Goal: Information Seeking & Learning: Get advice/opinions

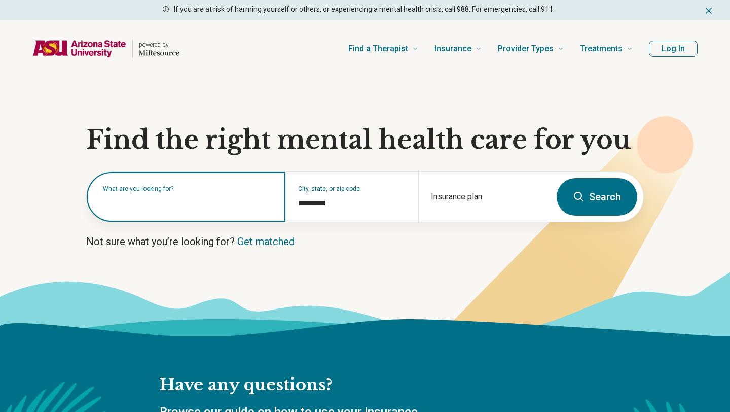
click at [253, 208] on div "What are you looking for?" at bounding box center [186, 197] width 199 height 50
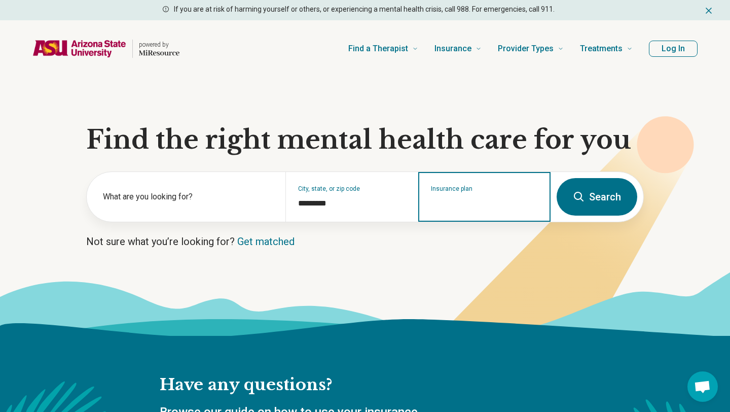
click at [493, 207] on input "Insurance plan" at bounding box center [484, 203] width 107 height 12
click at [454, 202] on input "Insurance plan" at bounding box center [484, 203] width 107 height 12
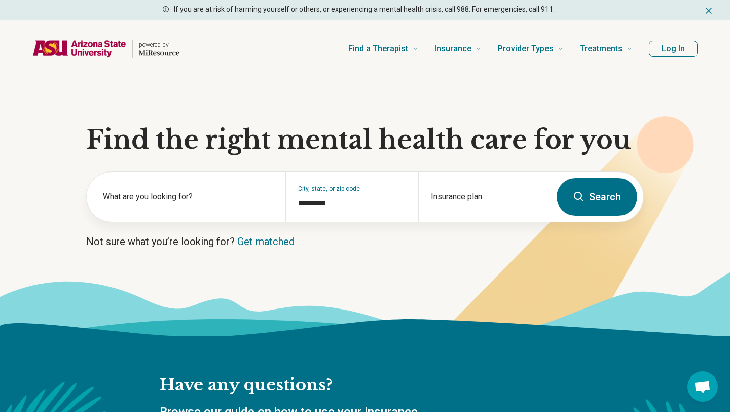
click at [580, 200] on icon at bounding box center [579, 197] width 12 height 12
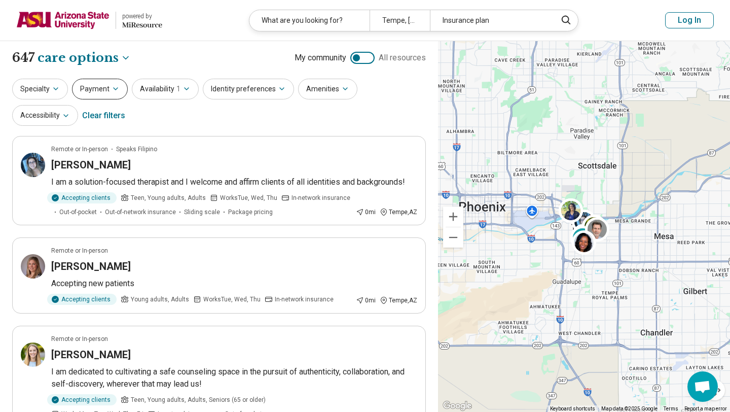
click at [107, 95] on button "Payment" at bounding box center [100, 89] width 56 height 21
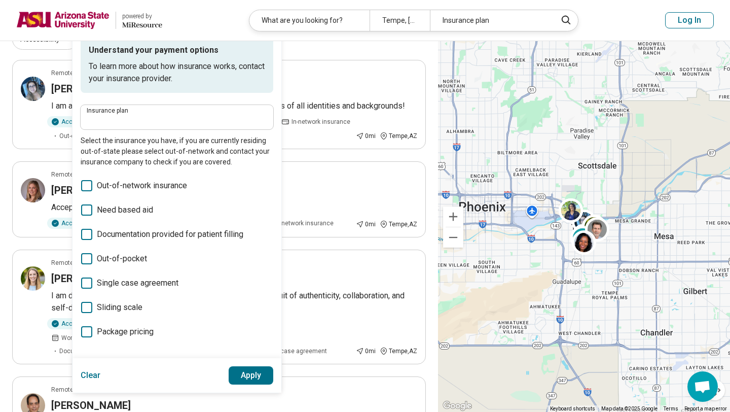
scroll to position [82, 0]
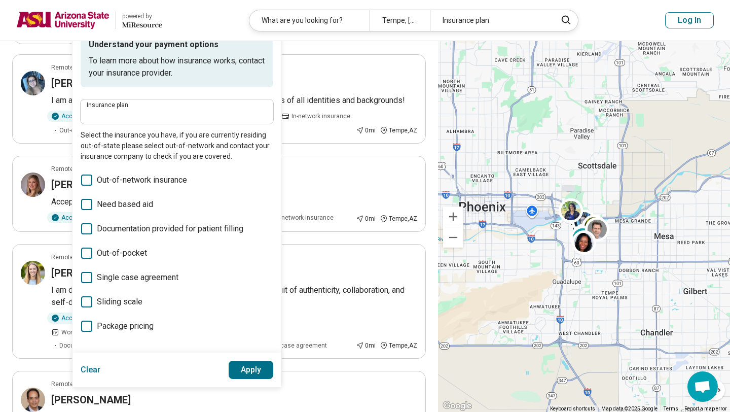
click at [121, 302] on span "Sliding scale" at bounding box center [120, 302] width 46 height 12
click at [153, 199] on label "Need based aid" at bounding box center [177, 204] width 193 height 12
click at [242, 357] on div "Clear Apply" at bounding box center [177, 369] width 209 height 34
click at [245, 365] on button "Apply" at bounding box center [251, 370] width 45 height 18
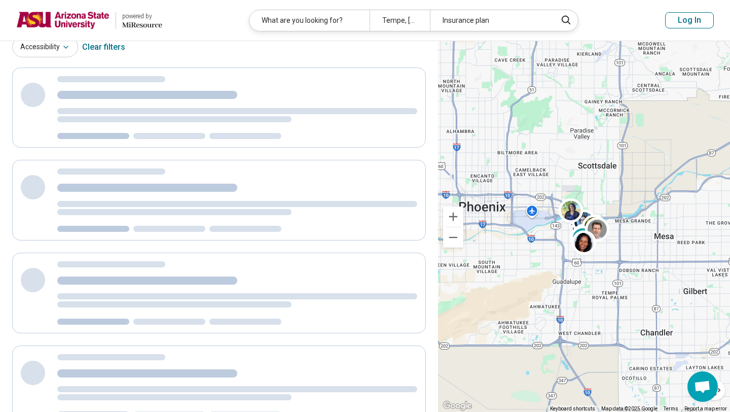
scroll to position [37, 0]
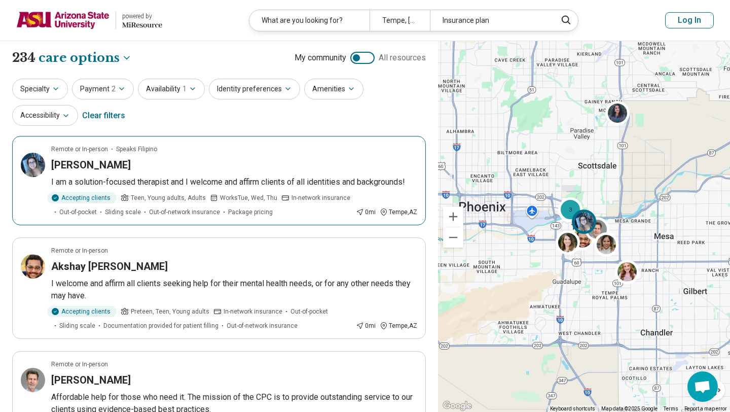
click at [276, 174] on article "Remote or In-person Speaks Filipino Abbey Viado I am a solution-focused therapi…" at bounding box center [219, 180] width 414 height 89
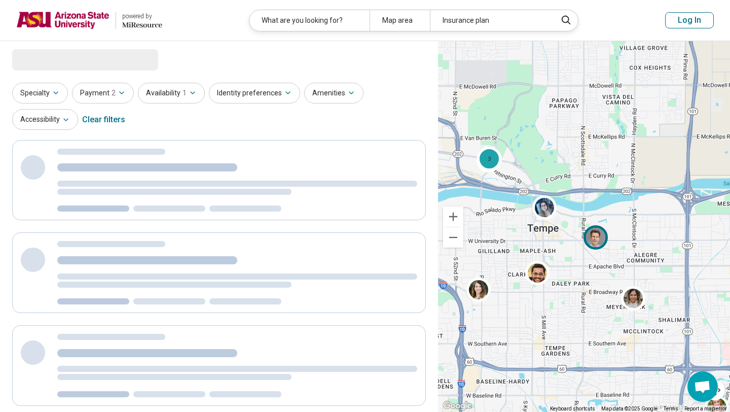
select select "***"
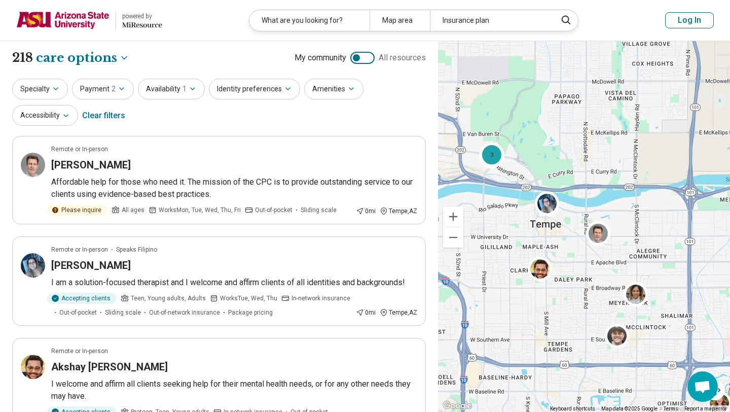
drag, startPoint x: 589, startPoint y: 259, endPoint x: 592, endPoint y: 254, distance: 5.9
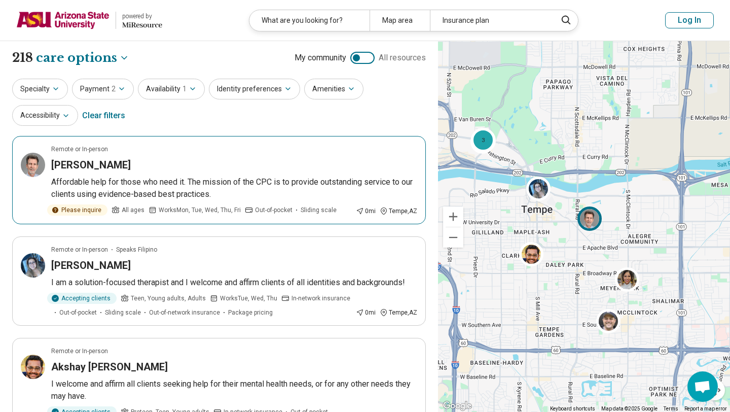
drag, startPoint x: 595, startPoint y: 236, endPoint x: 585, endPoint y: 221, distance: 17.6
click at [585, 221] on img at bounding box center [590, 218] width 24 height 24
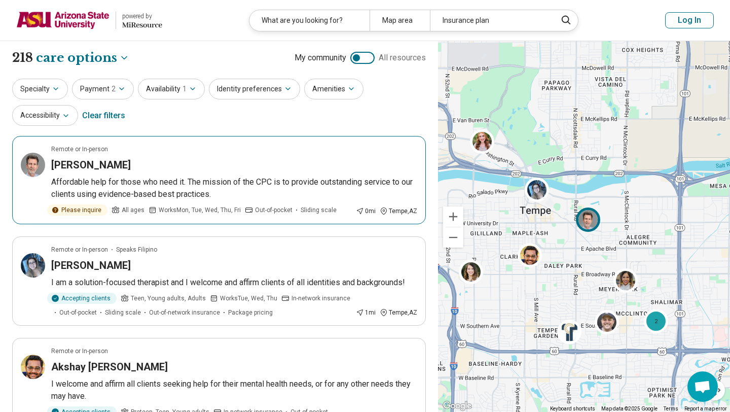
click at [324, 166] on div "John Barton" at bounding box center [234, 165] width 366 height 14
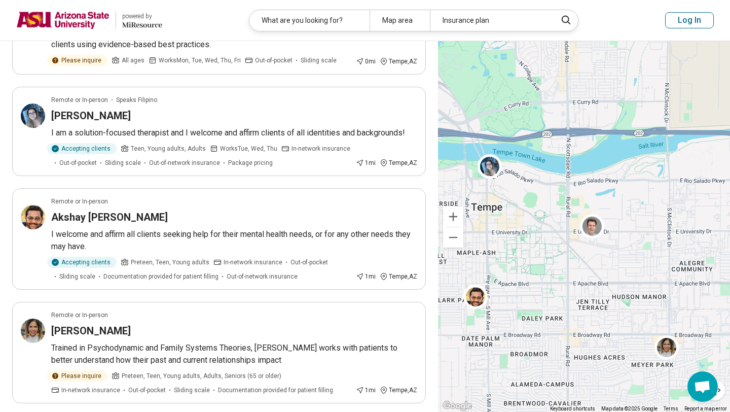
scroll to position [152, 0]
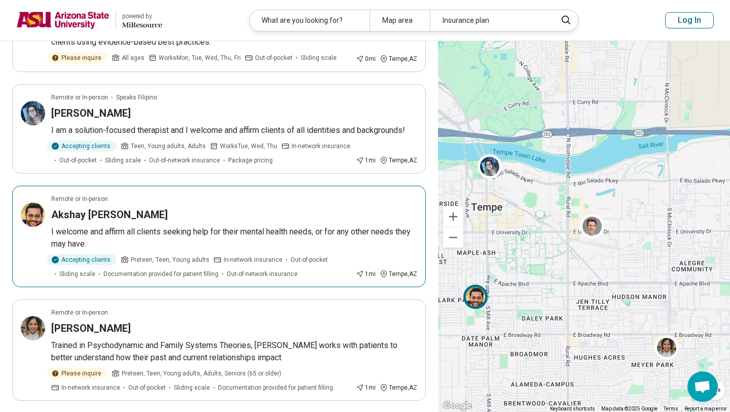
click at [311, 229] on p "I welcome and affirm all clients seeking help for their mental health needs, or…" at bounding box center [234, 238] width 366 height 24
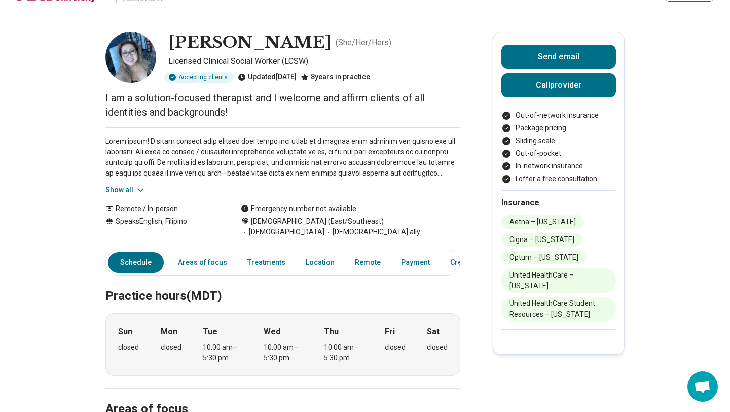
scroll to position [9, 0]
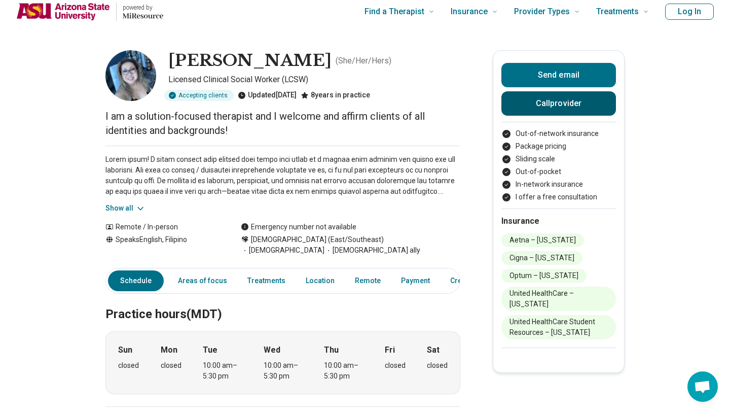
click at [546, 97] on button "Call provider" at bounding box center [558, 103] width 115 height 24
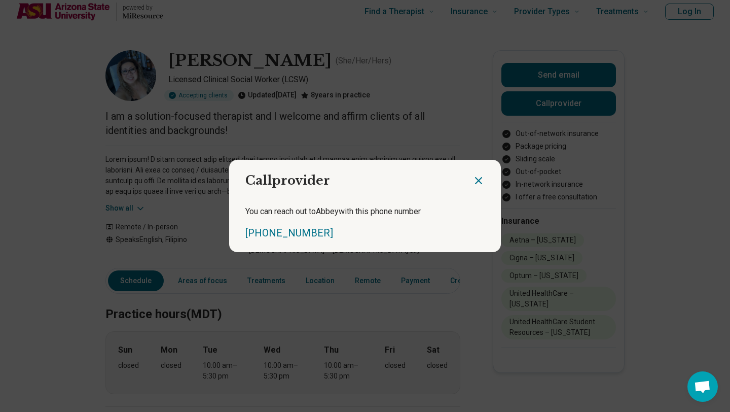
click at [478, 178] on icon "Close dialog" at bounding box center [479, 180] width 12 height 12
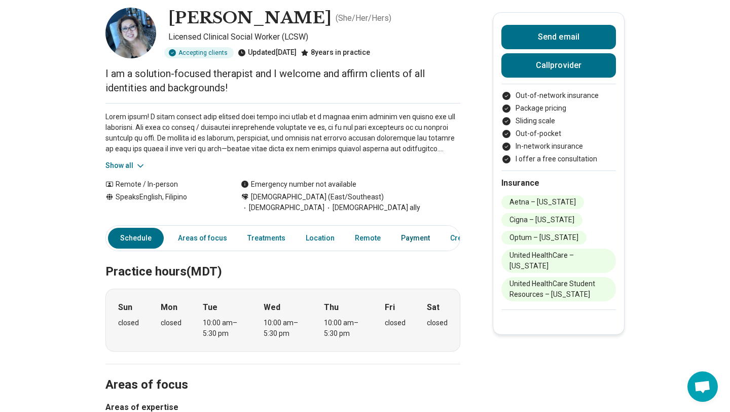
scroll to position [51, 0]
click at [168, 304] on div "Mon closed" at bounding box center [171, 321] width 21 height 38
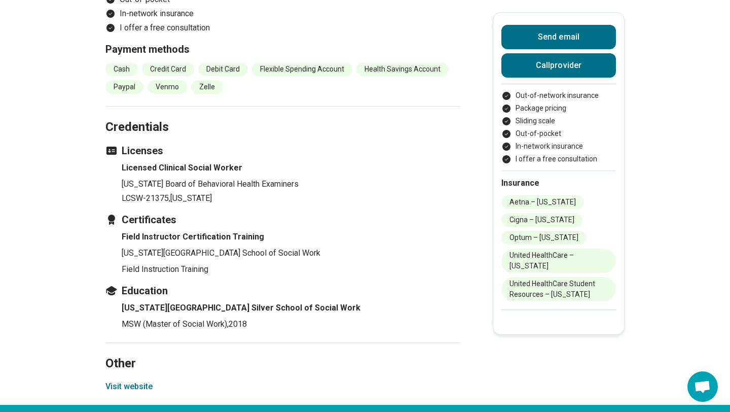
scroll to position [1200, 0]
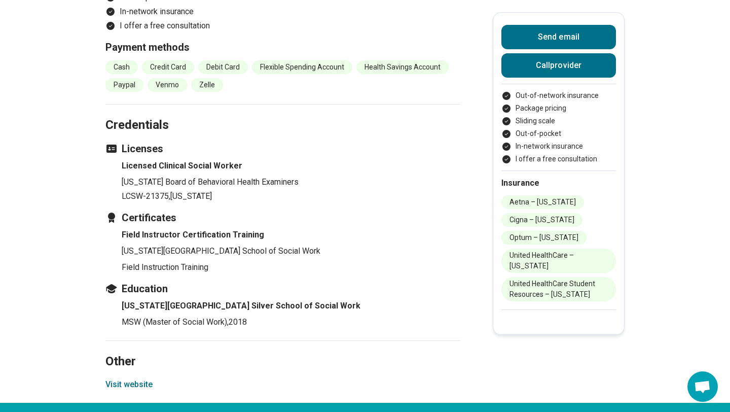
click at [147, 378] on button "Visit website" at bounding box center [128, 384] width 47 height 12
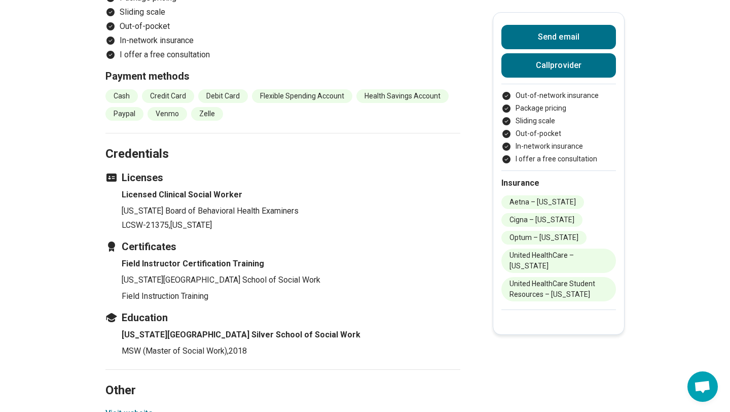
scroll to position [1151, 0]
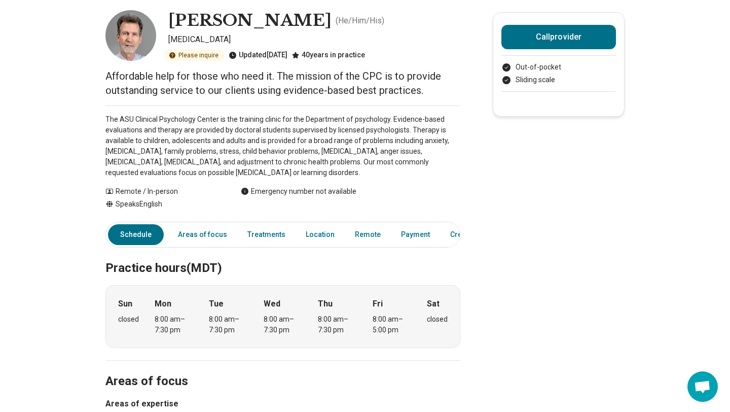
scroll to position [49, 0]
click at [399, 228] on link "Payment" at bounding box center [415, 234] width 41 height 21
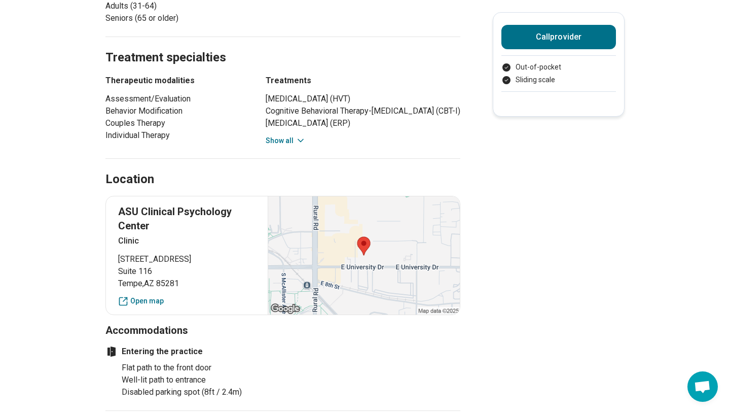
scroll to position [567, 0]
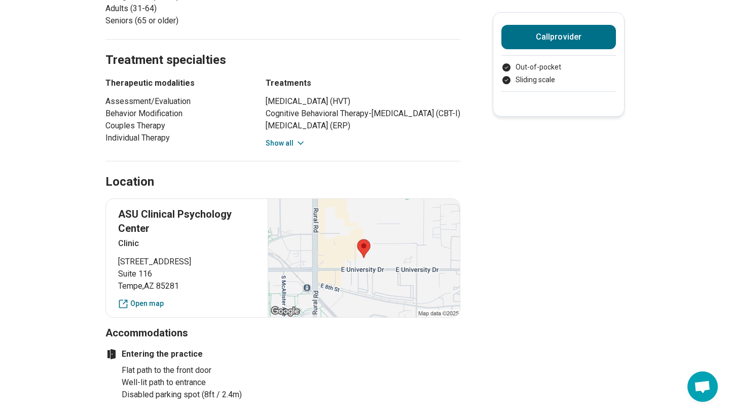
click at [298, 144] on icon at bounding box center [301, 143] width 10 height 10
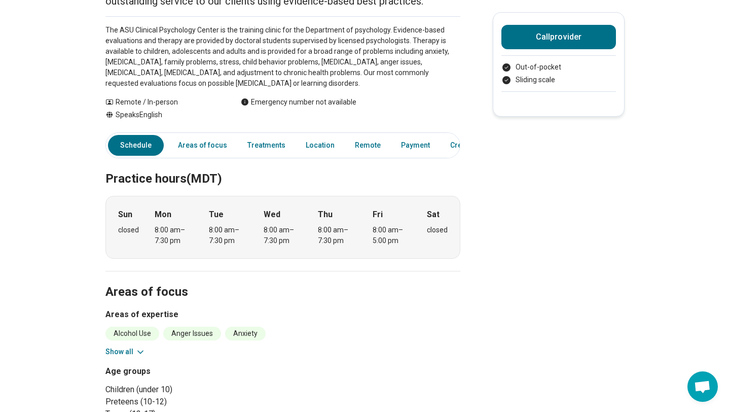
scroll to position [0, 0]
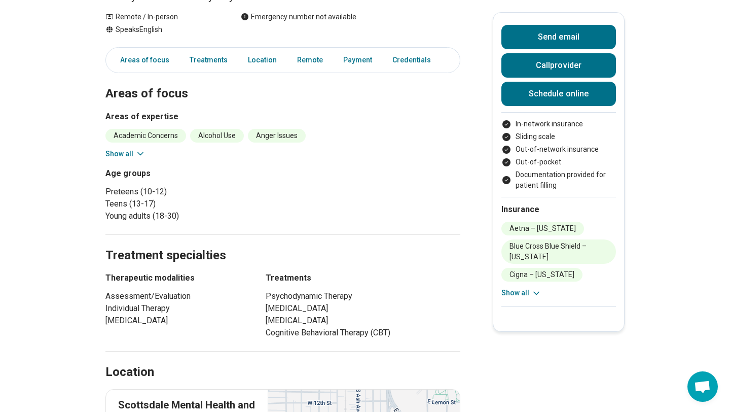
scroll to position [146, 0]
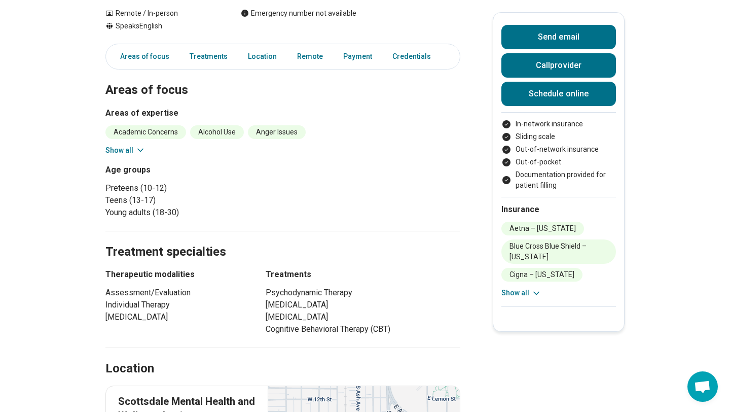
click at [520, 294] on button "Show all" at bounding box center [521, 292] width 40 height 11
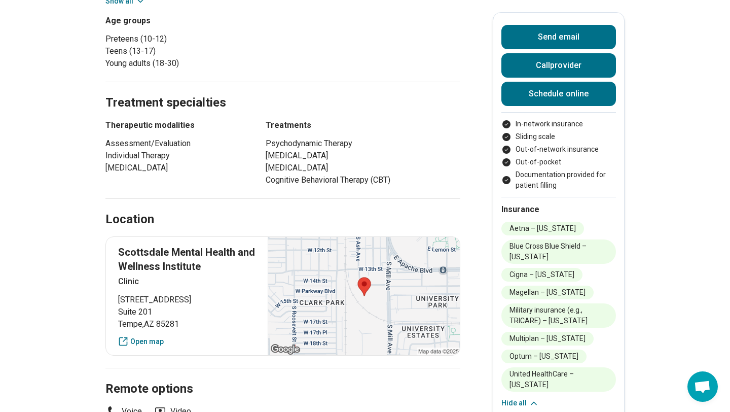
scroll to position [0, 0]
